Goal: Task Accomplishment & Management: Use online tool/utility

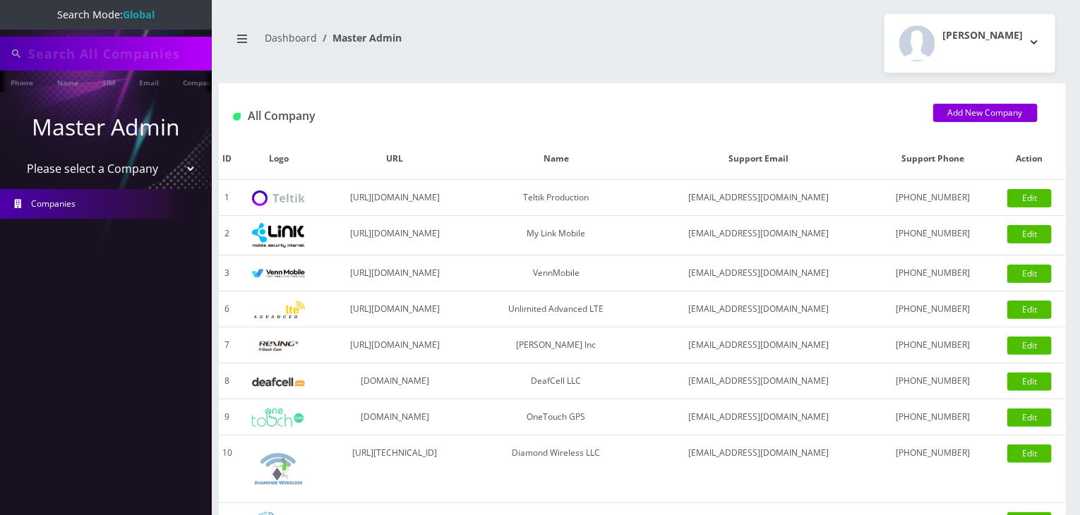
type input "[PERSON_NAME]"
click at [143, 171] on select "Please select a Company Teltik Production My Link Mobile VennMobile Unlimited A…" at bounding box center [106, 170] width 180 height 27
select select "13"
click at [16, 157] on select "Please select a Company Teltik Production My Link Mobile VennMobile Unlimited A…" at bounding box center [106, 170] width 180 height 27
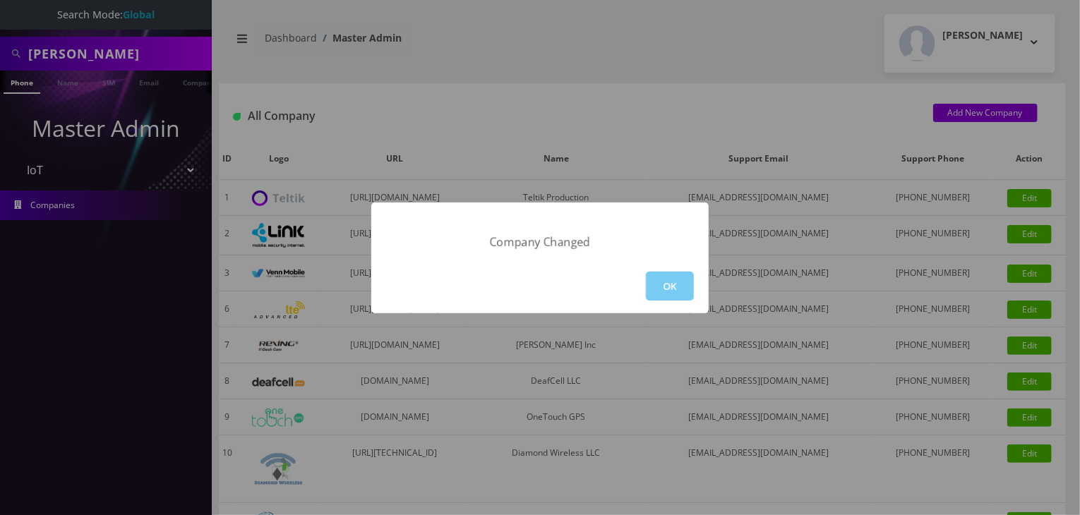
click at [666, 281] on button "OK" at bounding box center [670, 286] width 48 height 29
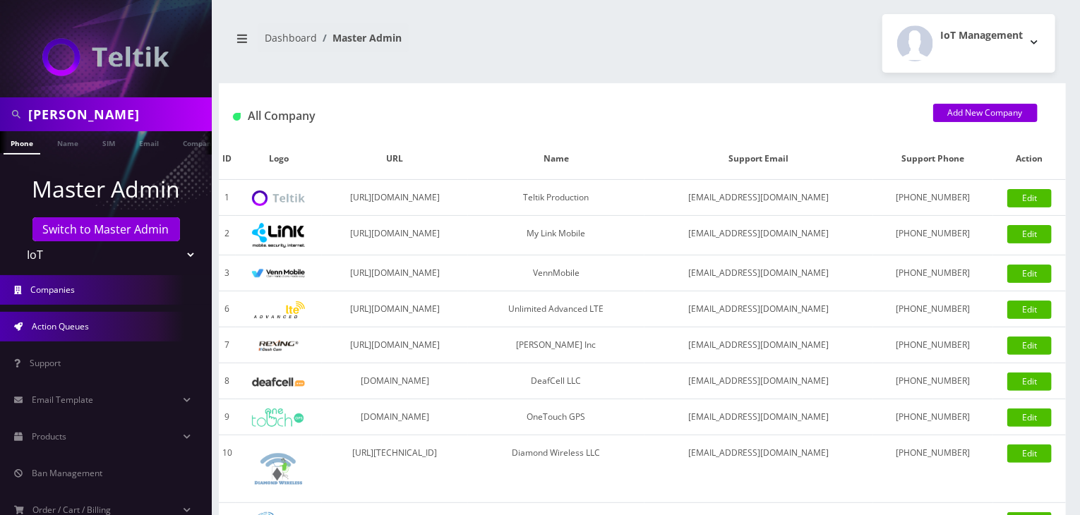
click at [60, 336] on link "Action Queues" at bounding box center [106, 327] width 212 height 30
